Goal: Information Seeking & Learning: Learn about a topic

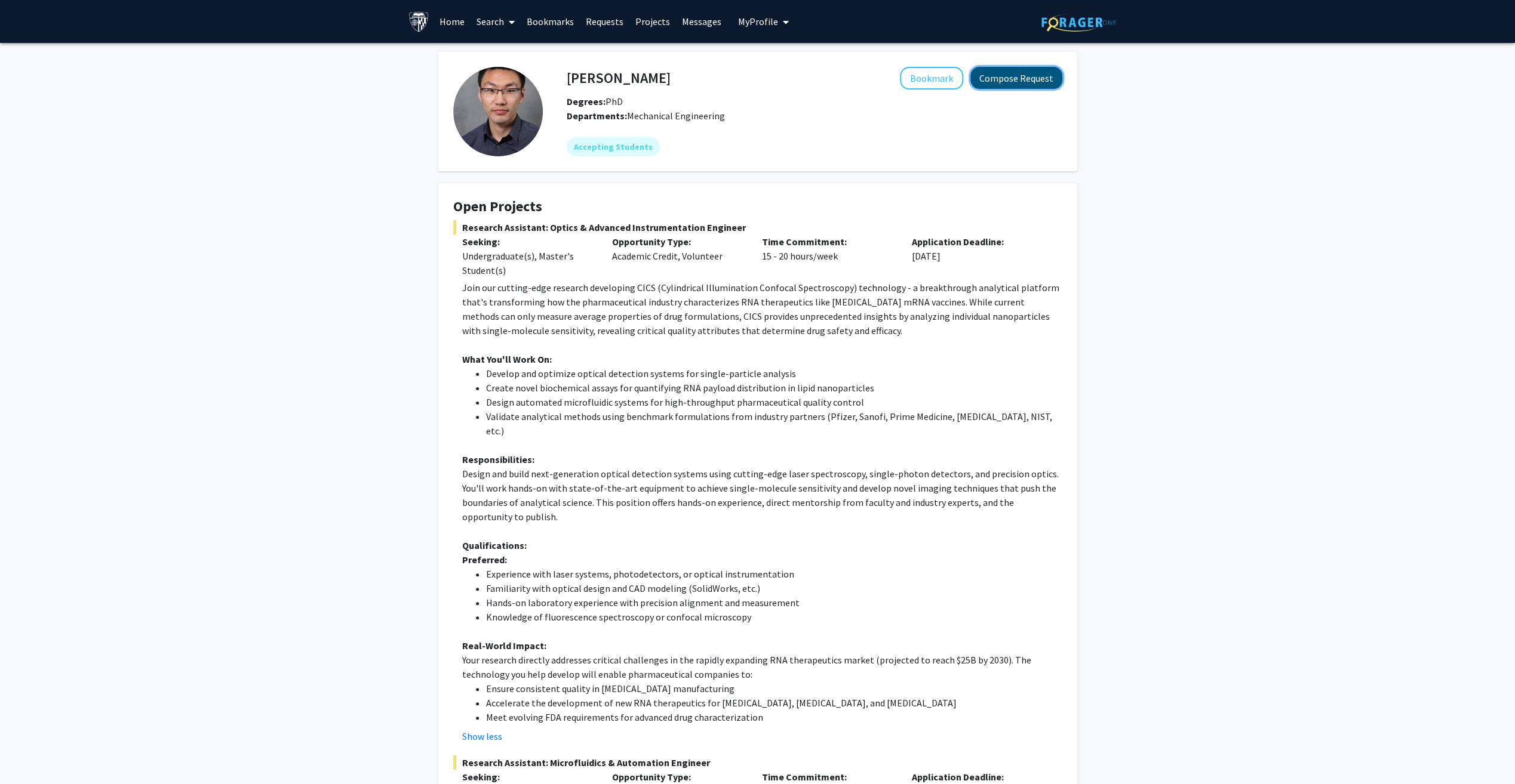
click at [1015, 82] on button "Compose Request" at bounding box center [1016, 78] width 92 height 22
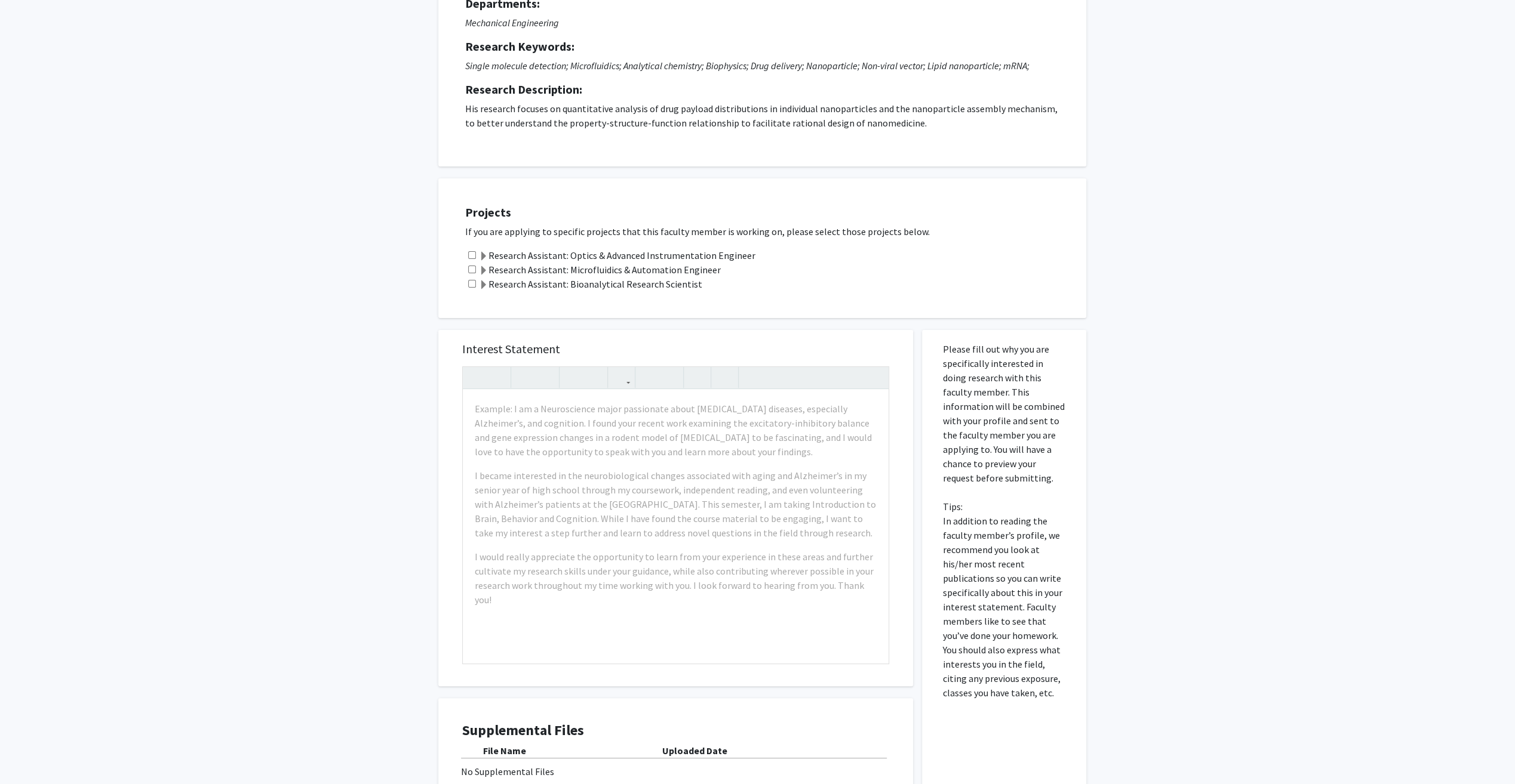
scroll to position [147, 0]
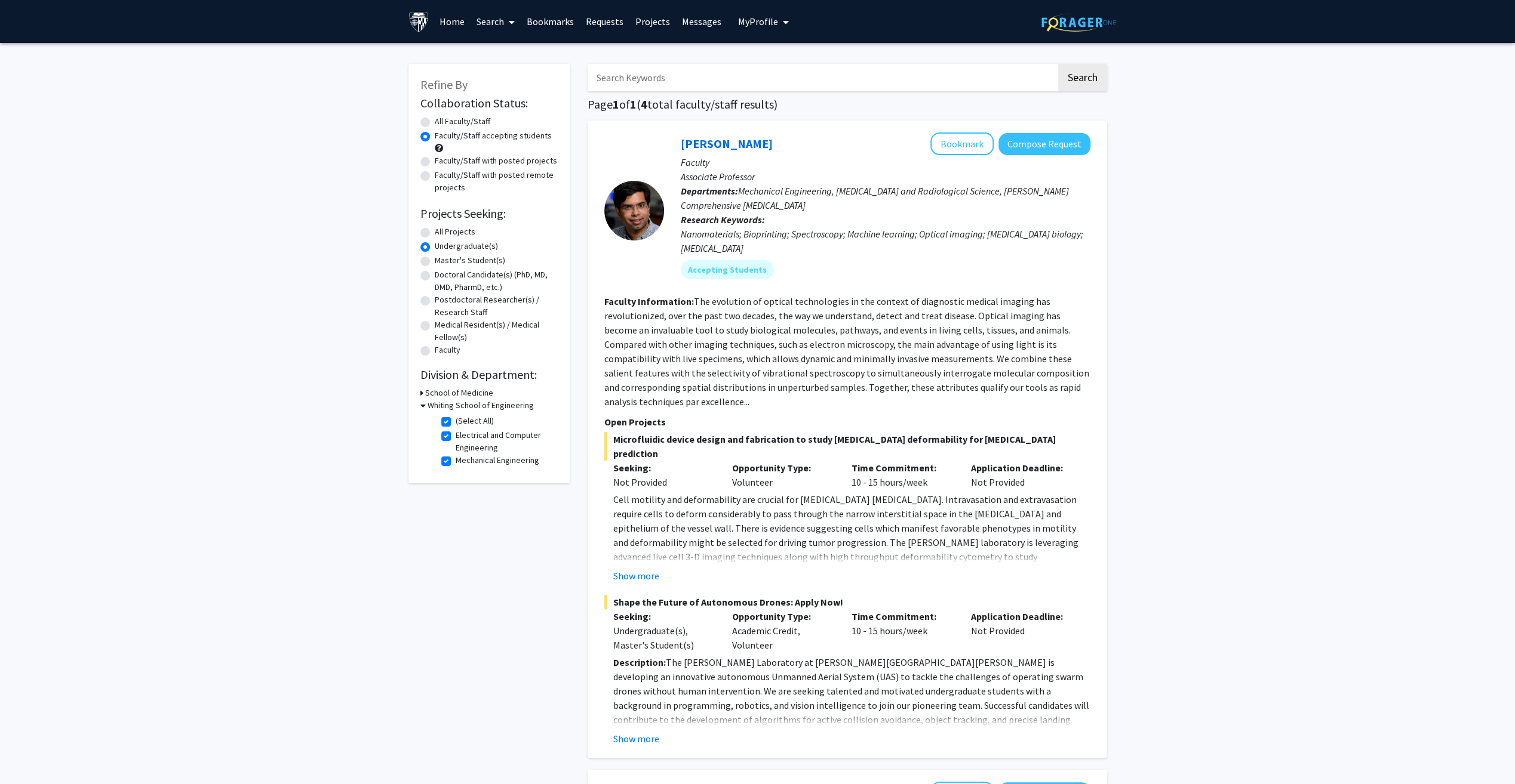
scroll to position [70, 0]
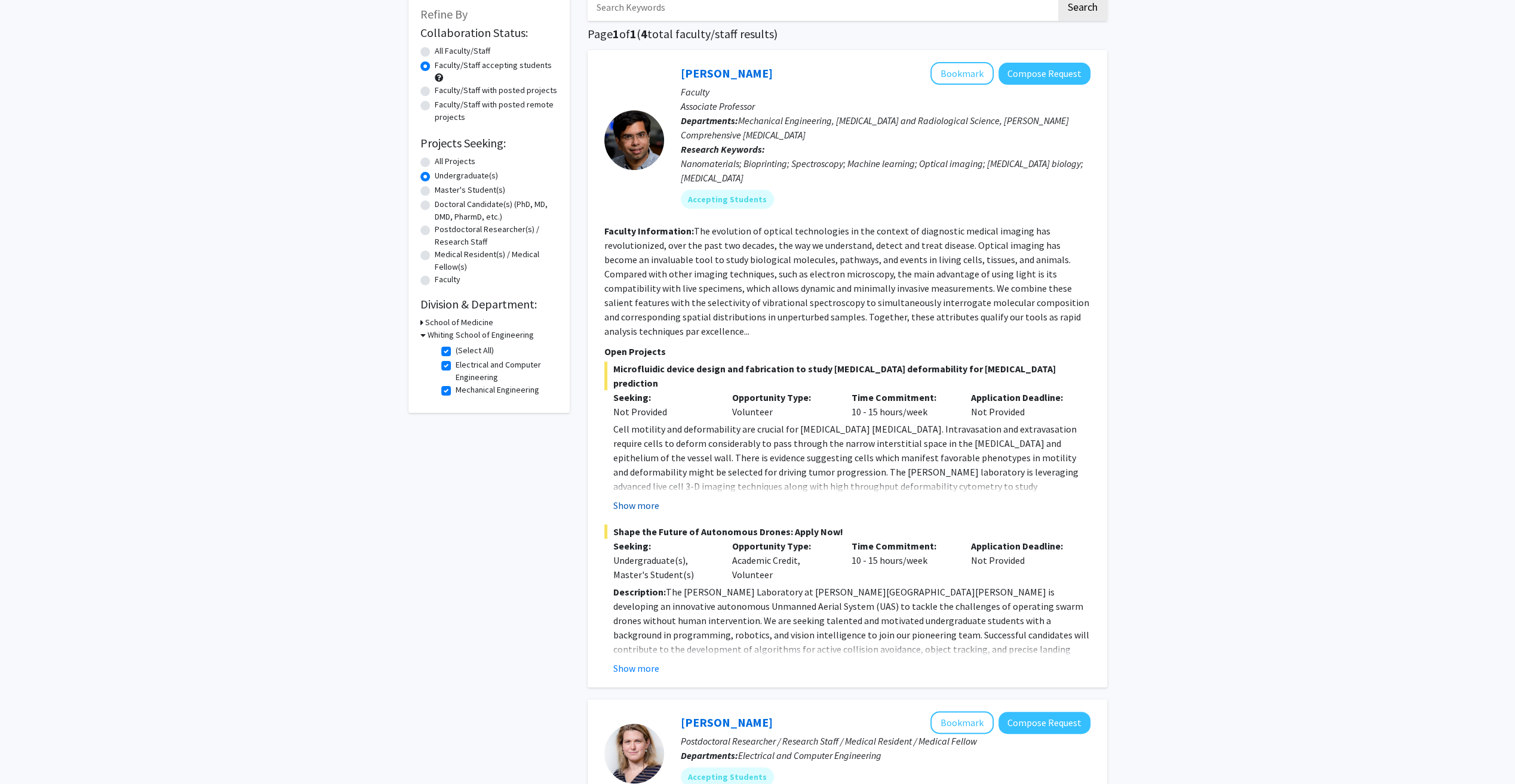
click at [630, 498] on button "Show more" at bounding box center [636, 506] width 46 height 15
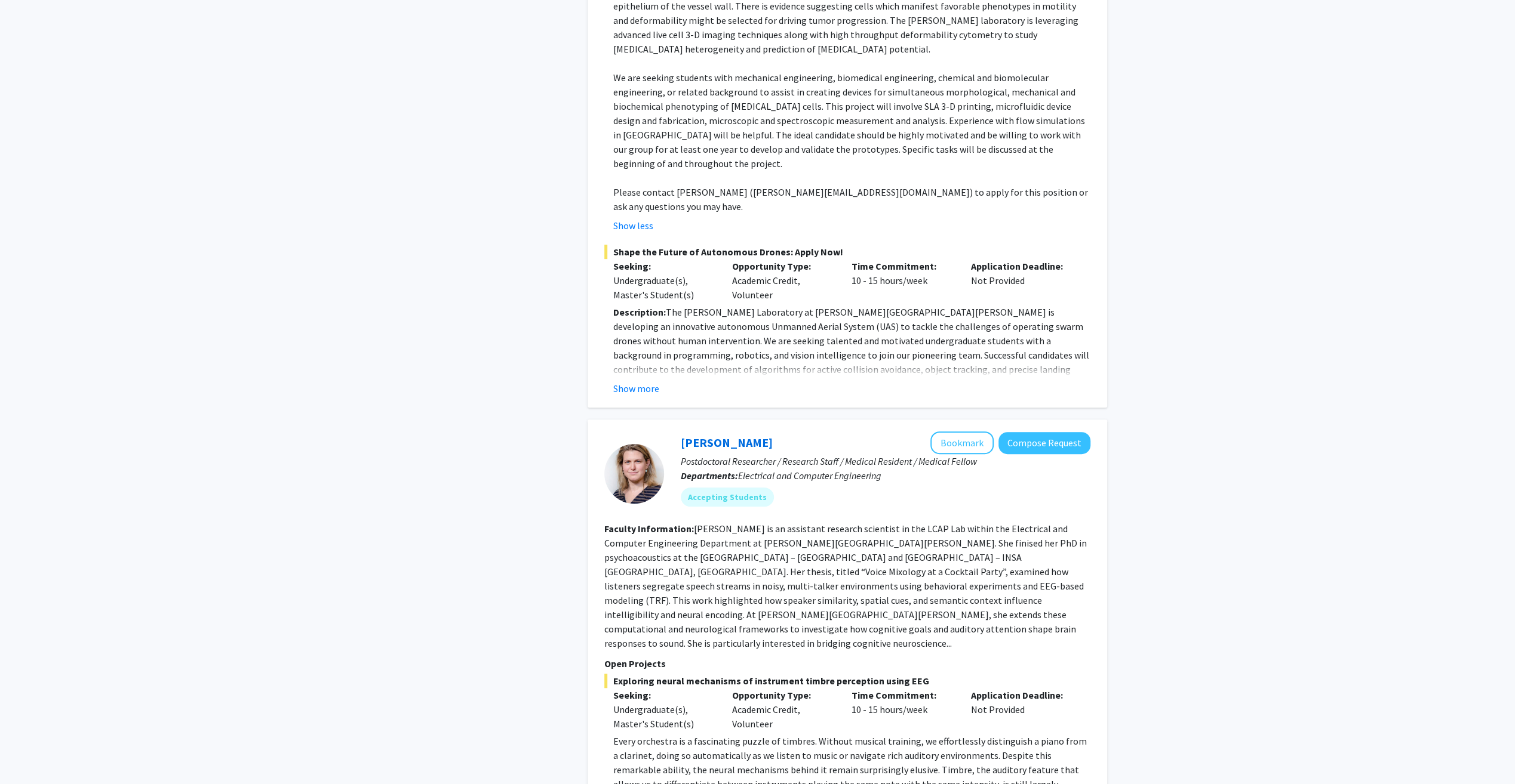
scroll to position [649, 0]
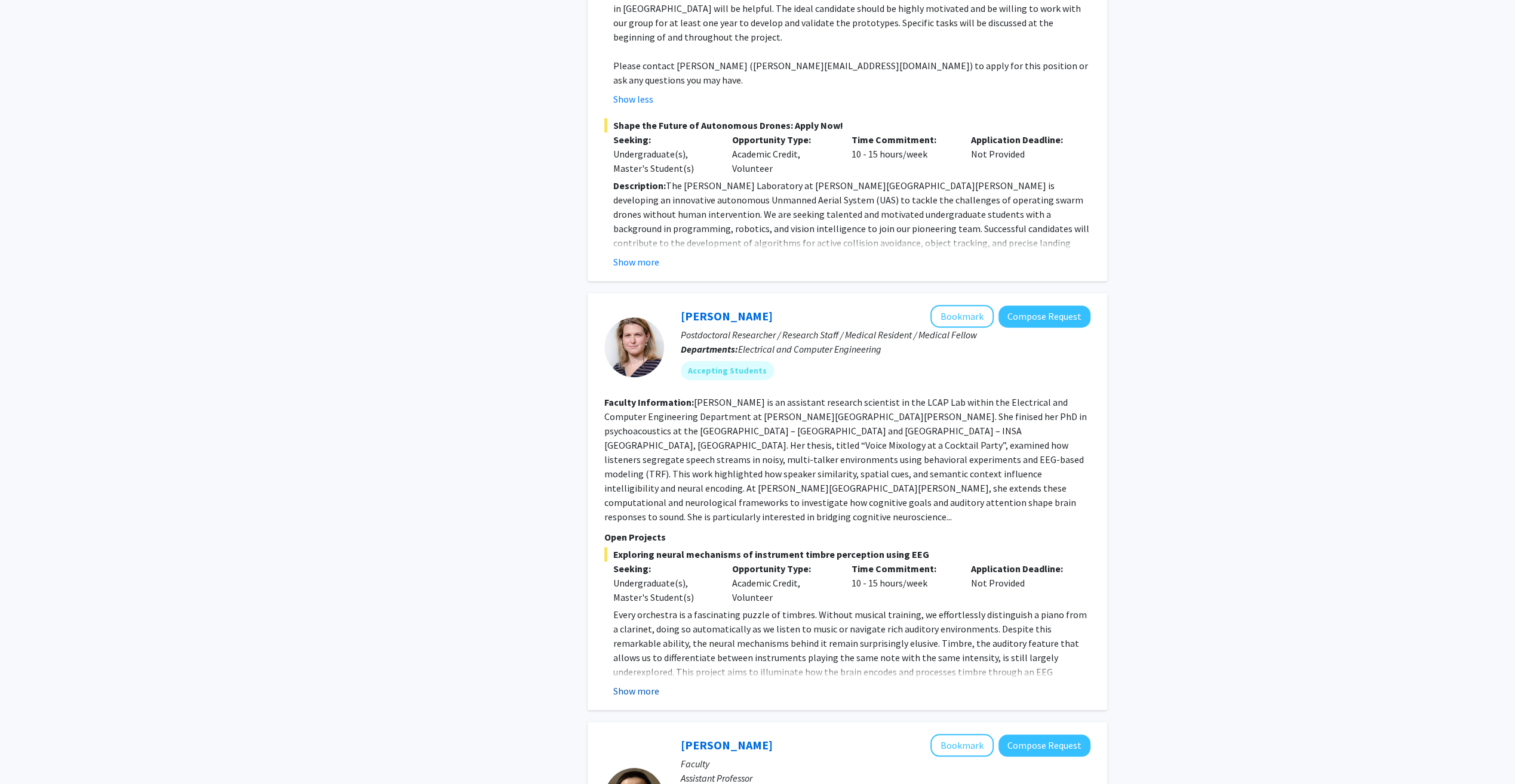
drag, startPoint x: 641, startPoint y: 601, endPoint x: 620, endPoint y: 605, distance: 21.4
click at [620, 684] on button "Show more" at bounding box center [636, 691] width 46 height 15
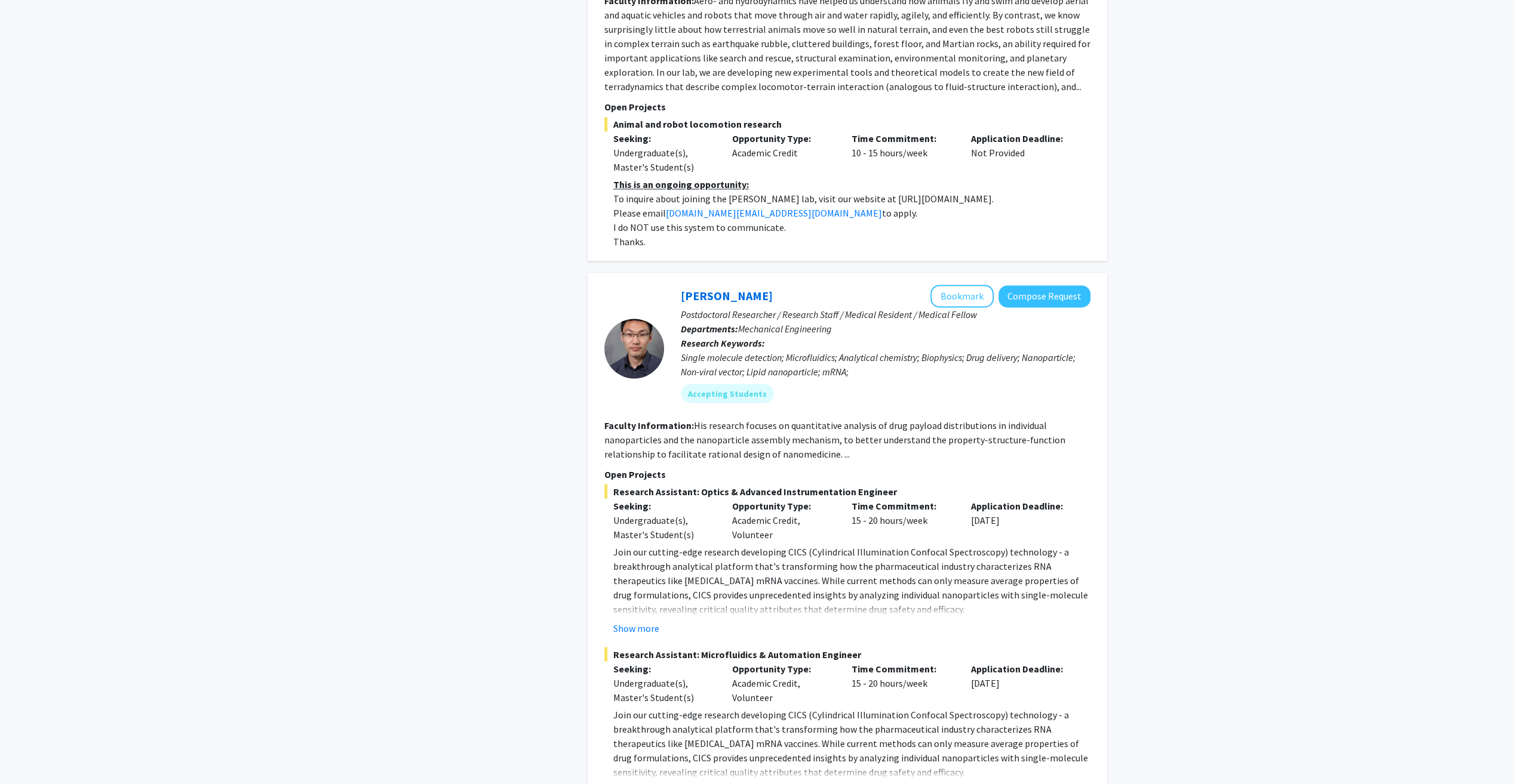
scroll to position [2115, 0]
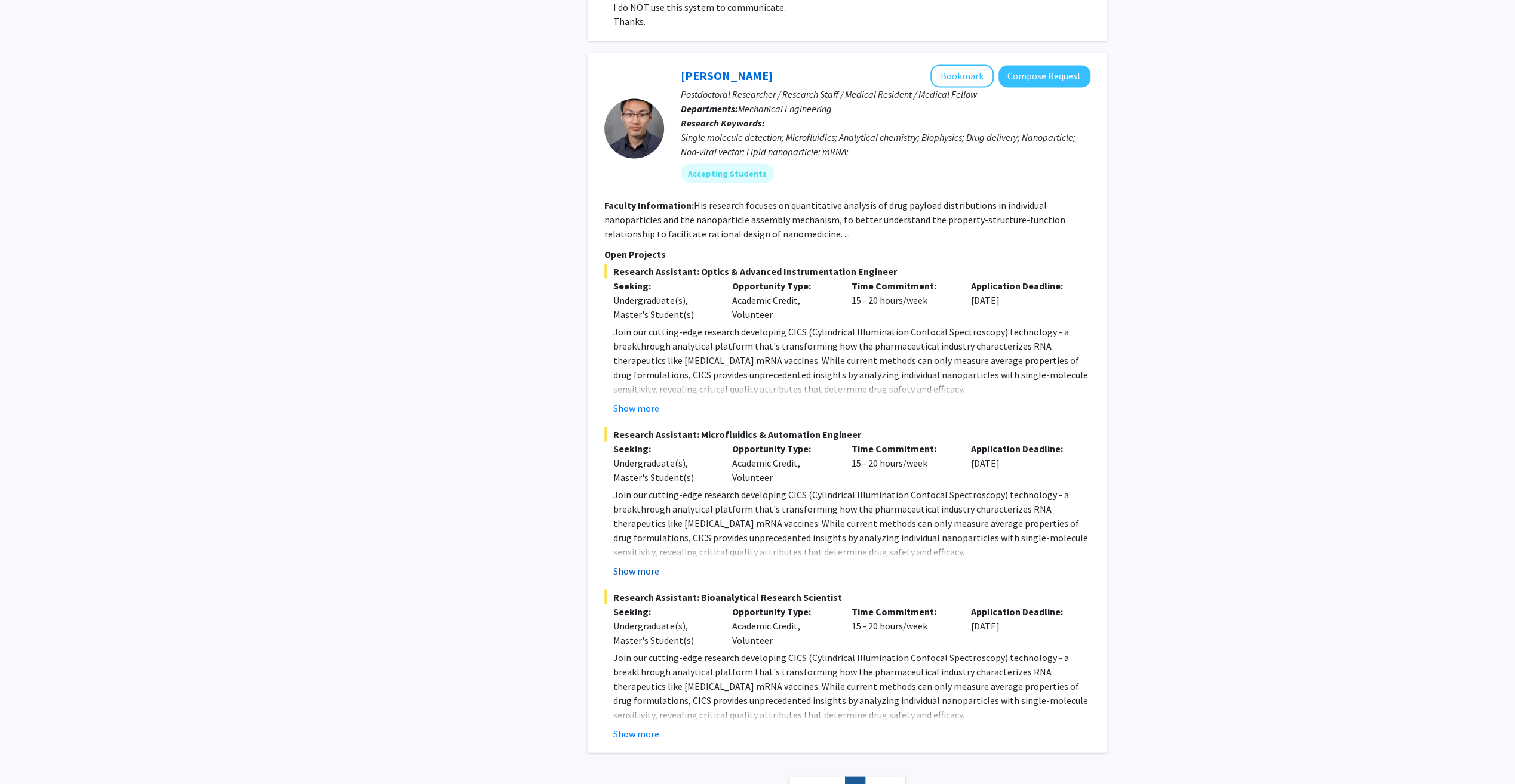
click at [640, 563] on button "Show more" at bounding box center [636, 571] width 46 height 15
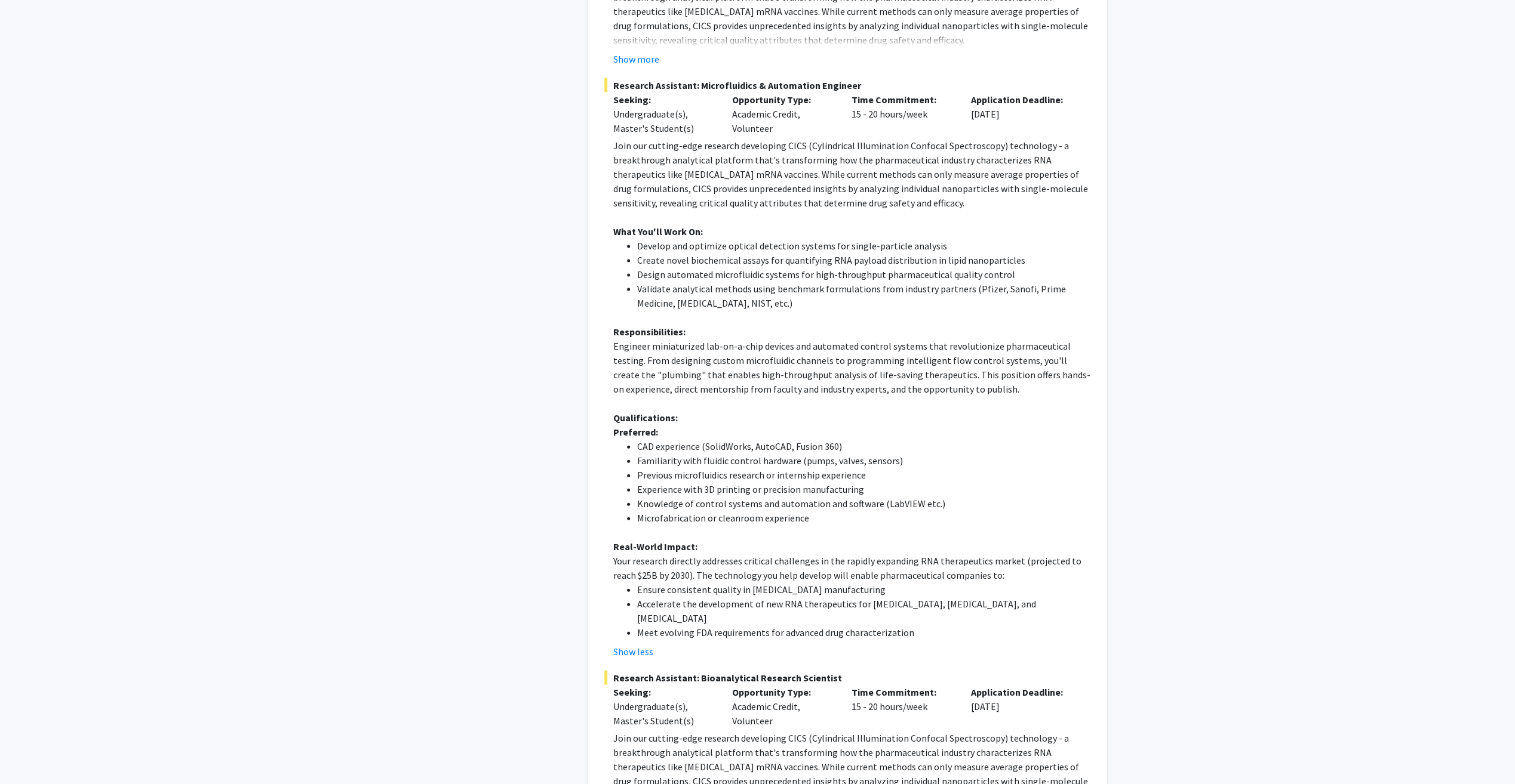
scroll to position [2494, 0]
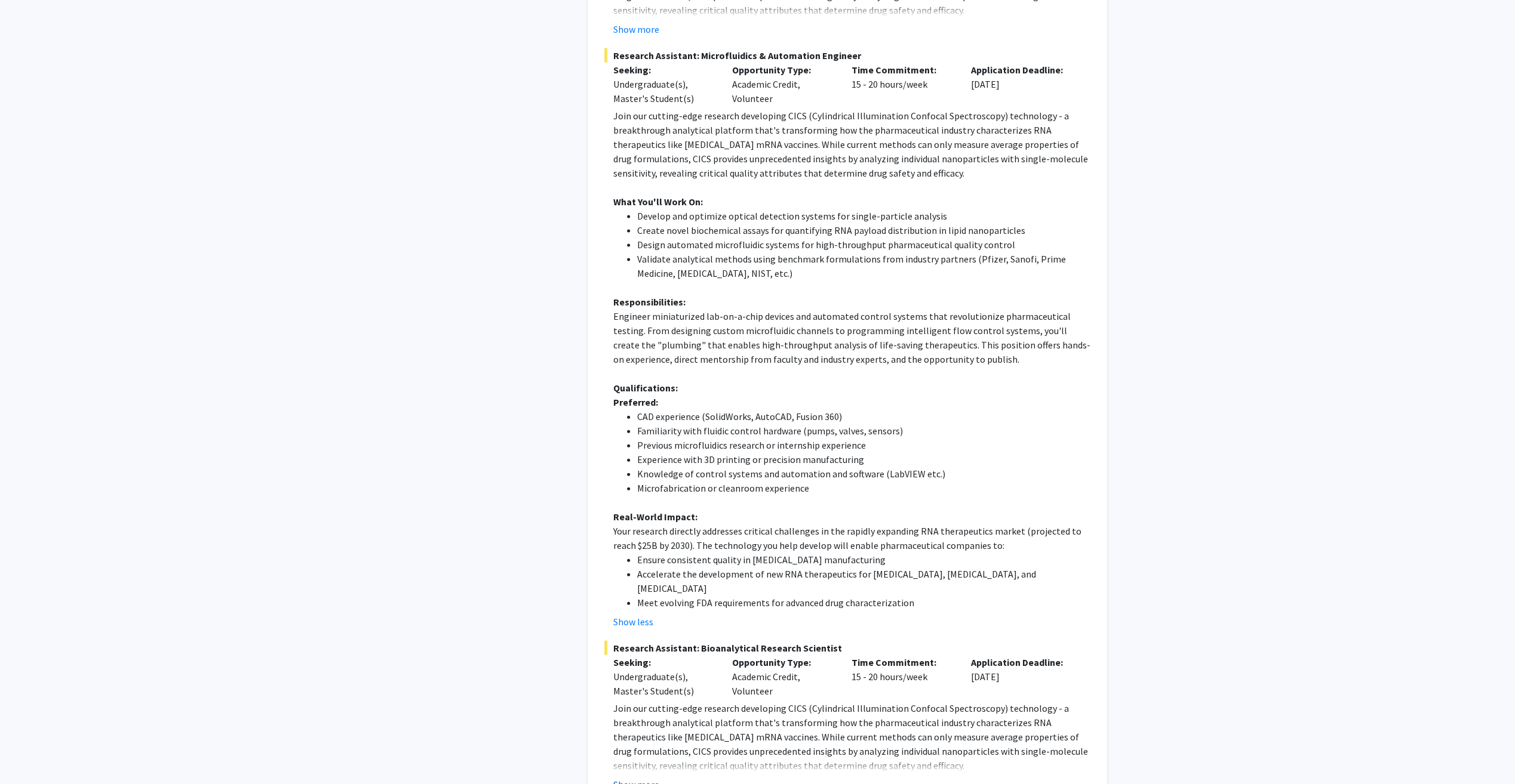
click at [622, 777] on button "Show more" at bounding box center [636, 785] width 46 height 15
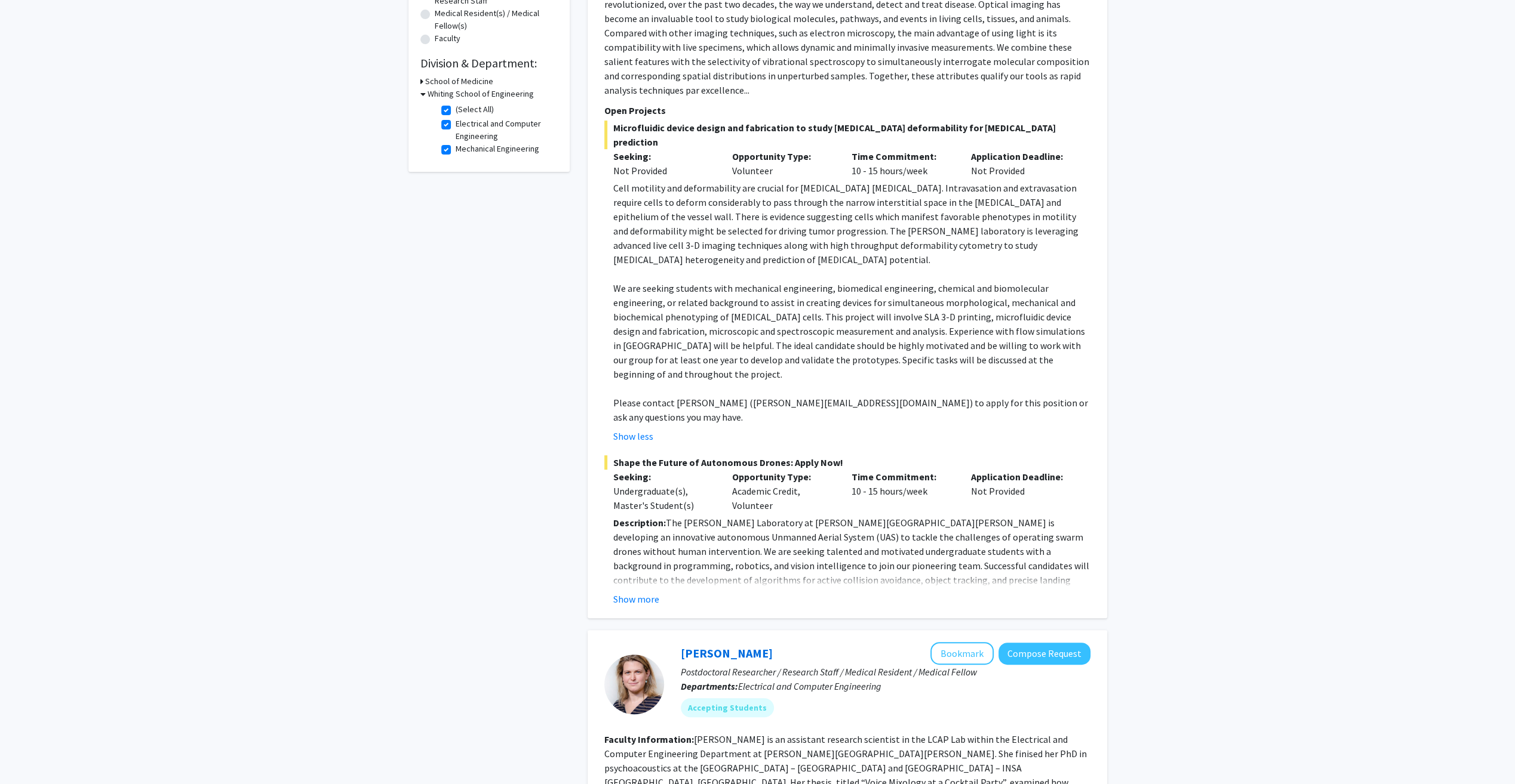
scroll to position [328, 0]
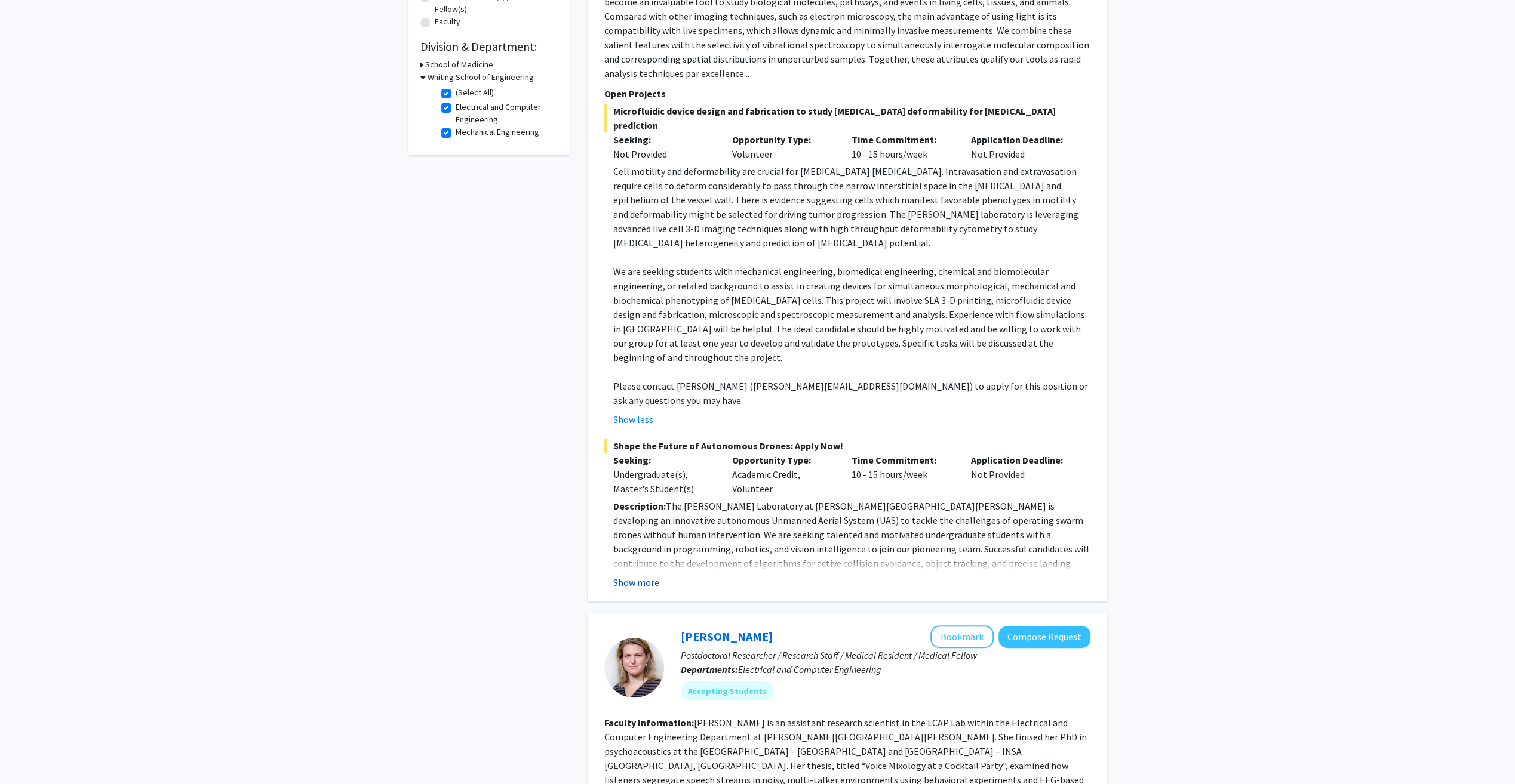
click at [644, 575] on button "Show more" at bounding box center [636, 583] width 46 height 15
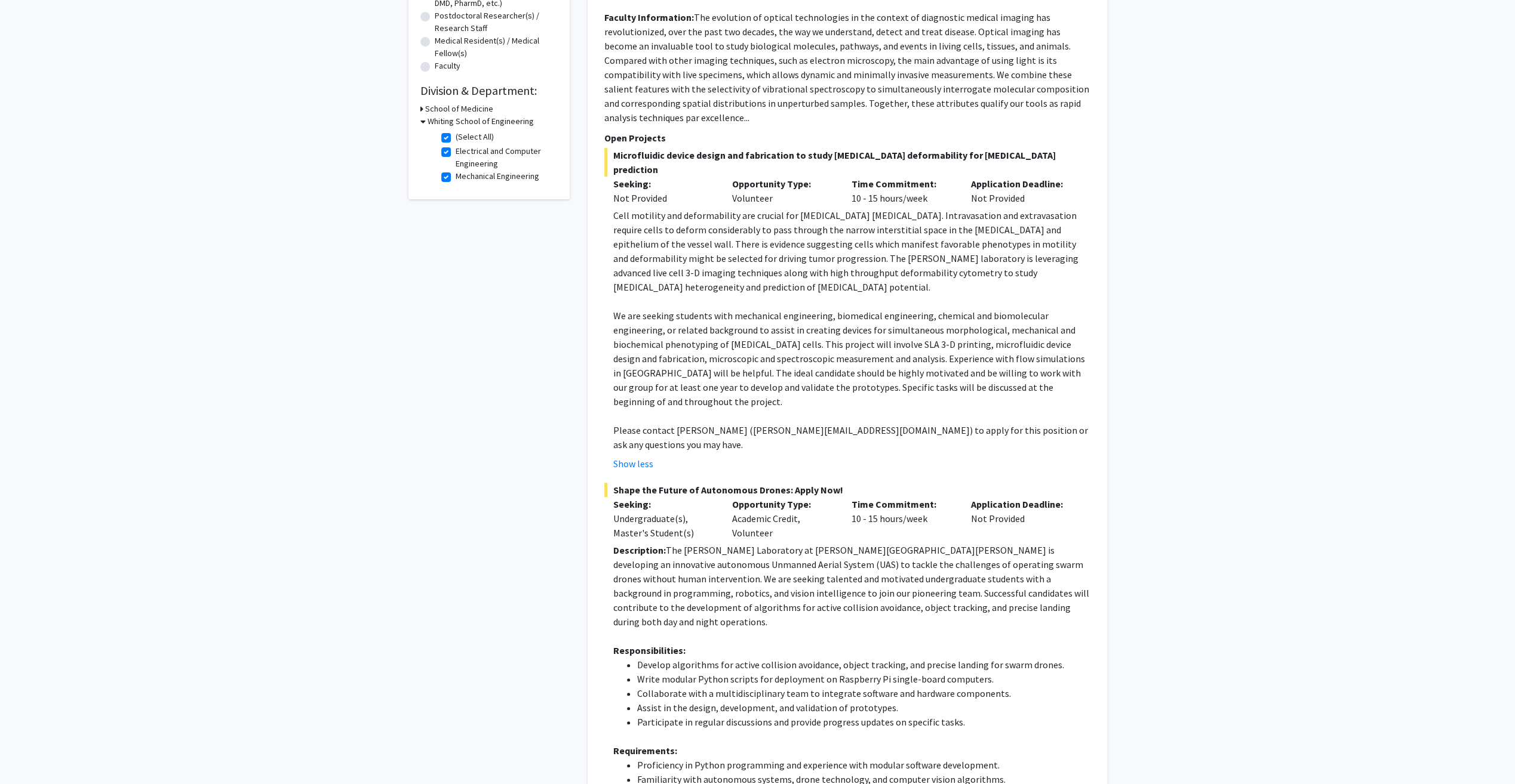
scroll to position [272, 0]
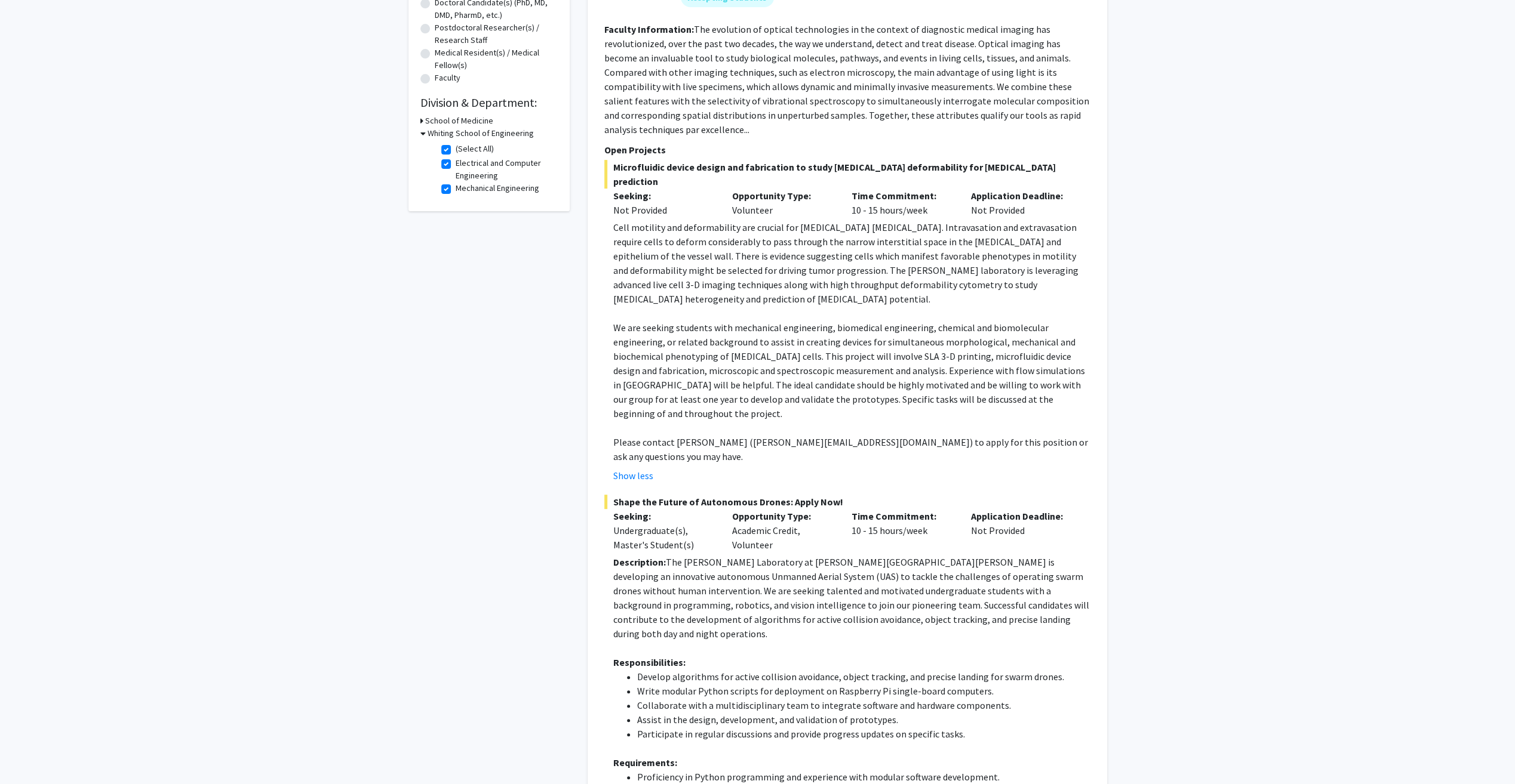
drag, startPoint x: 823, startPoint y: 400, endPoint x: 755, endPoint y: 400, distance: 68.0
drag, startPoint x: 755, startPoint y: 400, endPoint x: 736, endPoint y: 398, distance: 19.1
click at [736, 435] on p "Please contact [PERSON_NAME] ([PERSON_NAME][EMAIL_ADDRESS][DOMAIN_NAME]) to app…" at bounding box center [852, 449] width 477 height 28
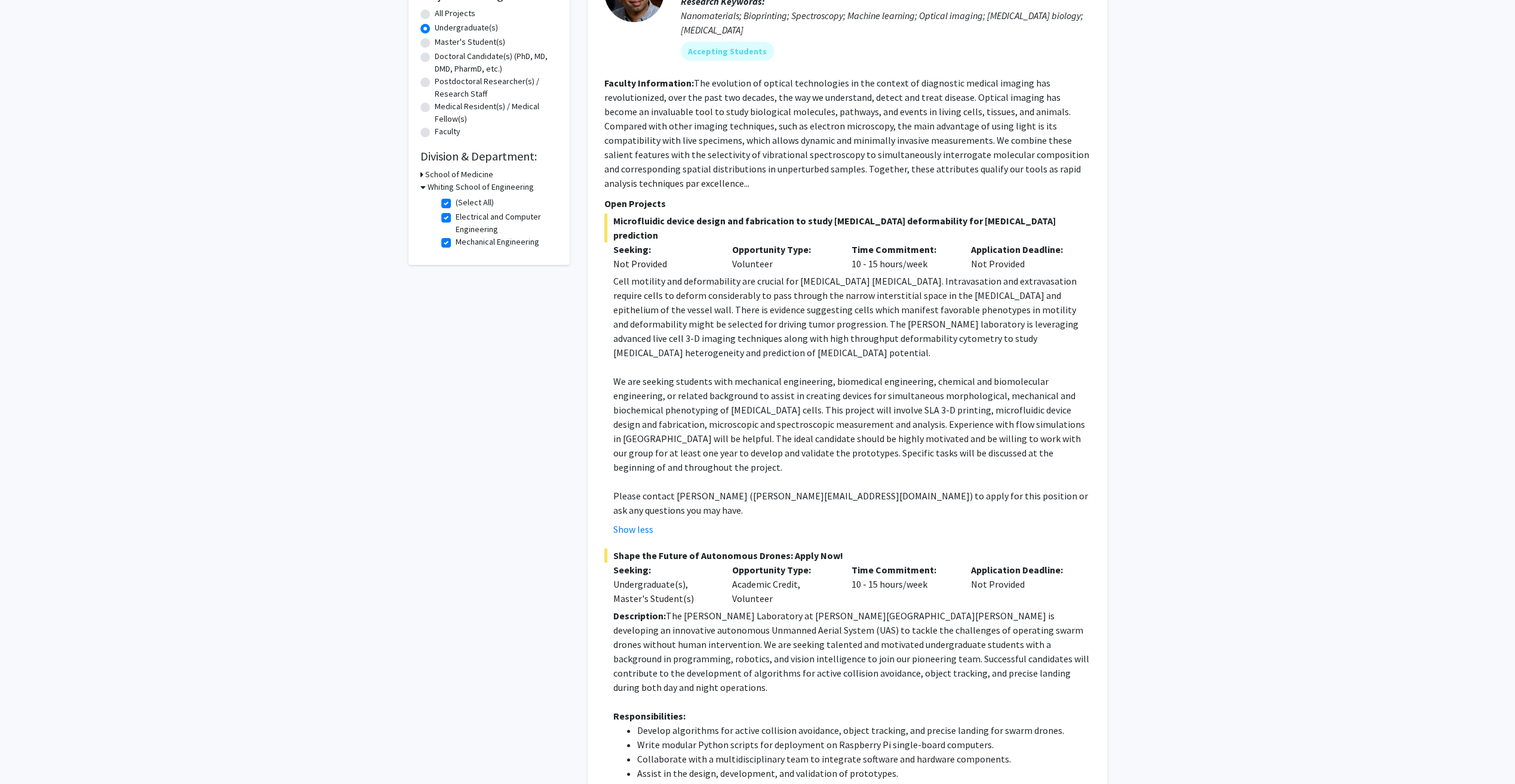
scroll to position [217, 0]
drag, startPoint x: 1024, startPoint y: 222, endPoint x: 611, endPoint y: 225, distance: 413.0
click at [611, 225] on span "Microfluidic device design and fabrication to study [MEDICAL_DATA] deformabilit…" at bounding box center [847, 229] width 486 height 28
copy span "Microfluidic device design and fabrication to study [MEDICAL_DATA] deformabilit…"
click at [658, 290] on p "Cell motility and deformability are crucial for [MEDICAL_DATA] [MEDICAL_DATA]. …" at bounding box center [852, 318] width 477 height 86
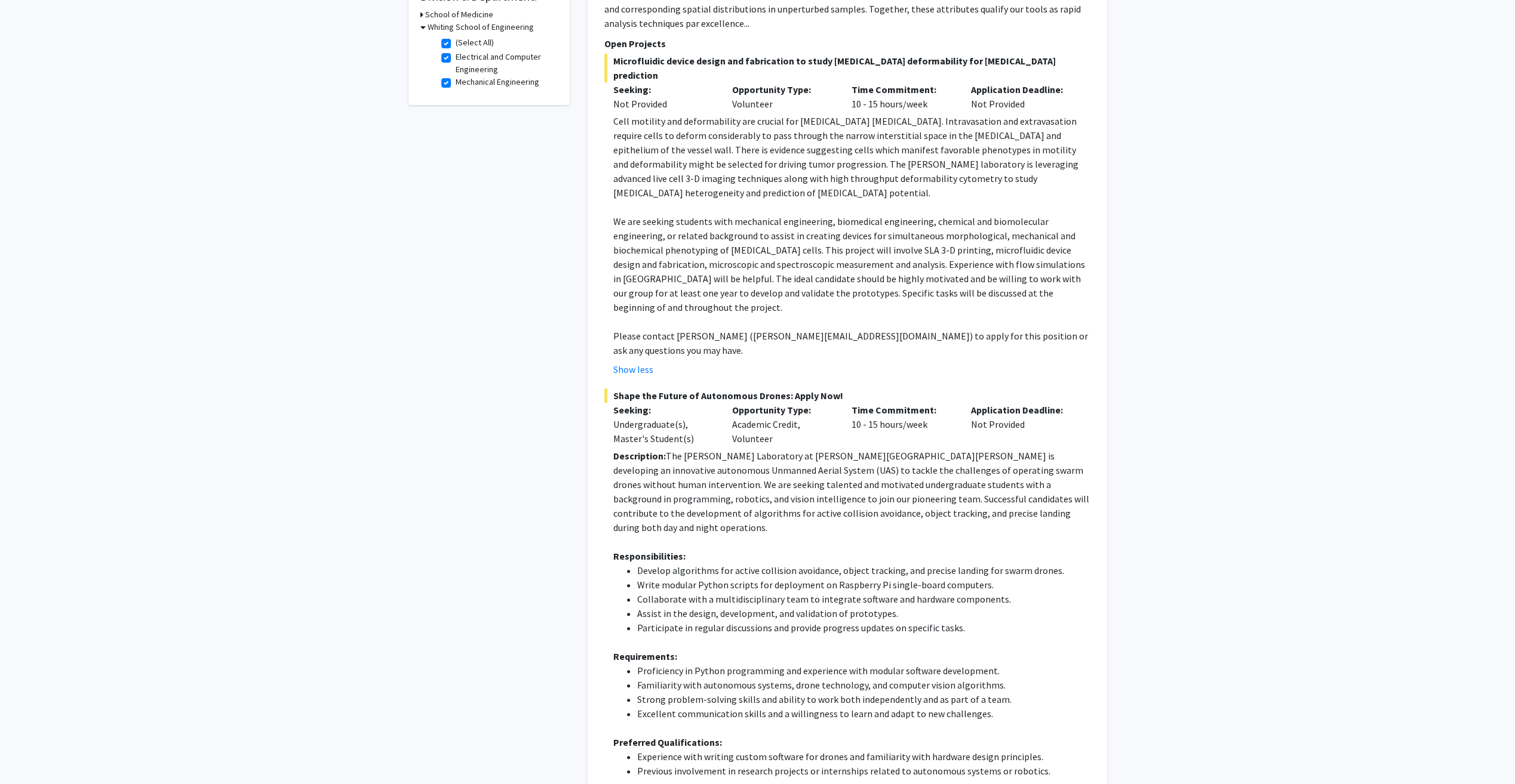
scroll to position [380, 0]
